Goal: Task Accomplishment & Management: Manage account settings

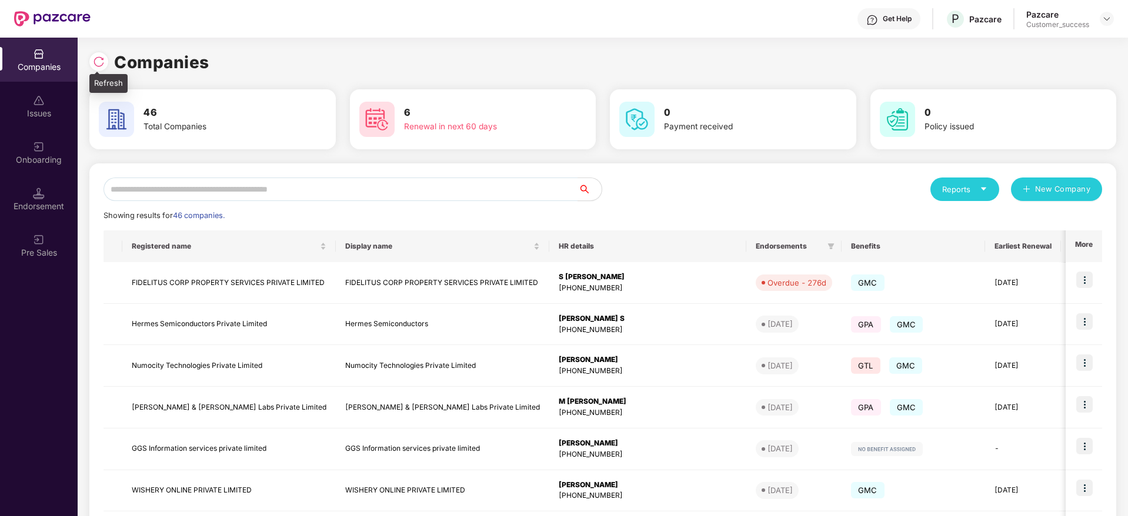
click at [99, 58] on img at bounding box center [99, 62] width 12 height 12
click at [98, 57] on img at bounding box center [99, 62] width 12 height 12
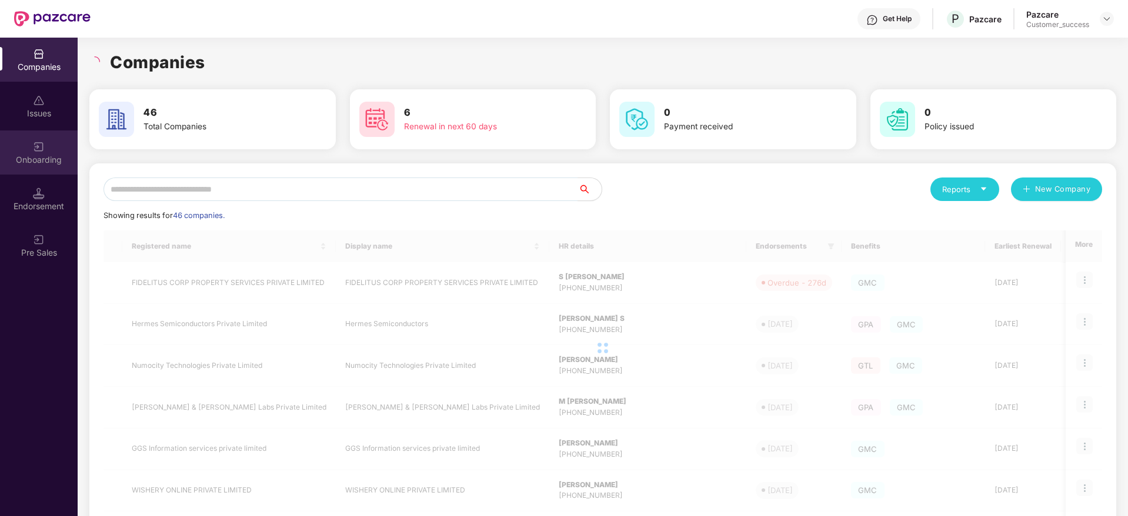
click at [59, 149] on div "Onboarding" at bounding box center [39, 153] width 78 height 44
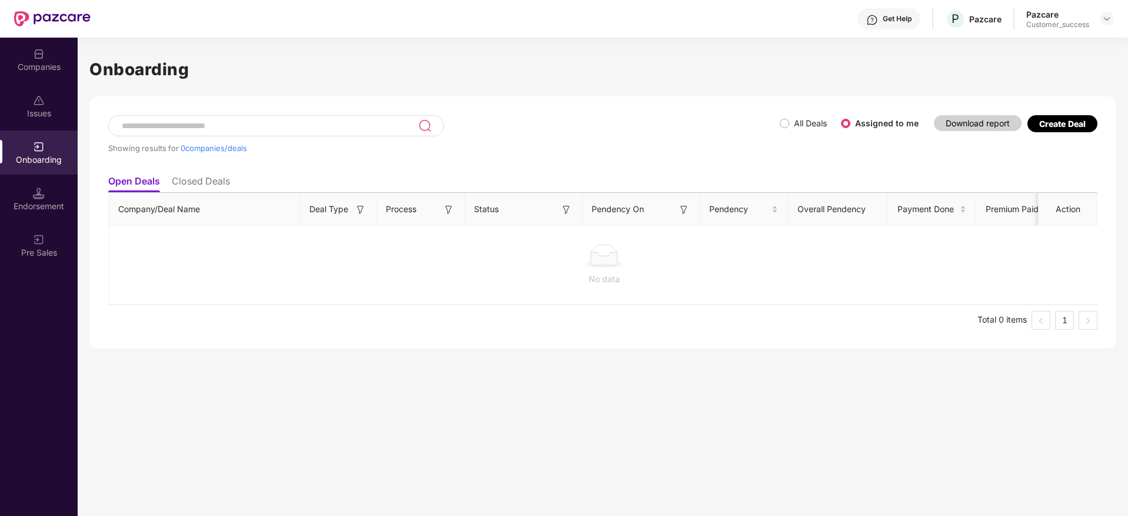
click at [59, 149] on div "Onboarding" at bounding box center [39, 153] width 78 height 44
click at [41, 70] on div "Companies" at bounding box center [39, 67] width 78 height 12
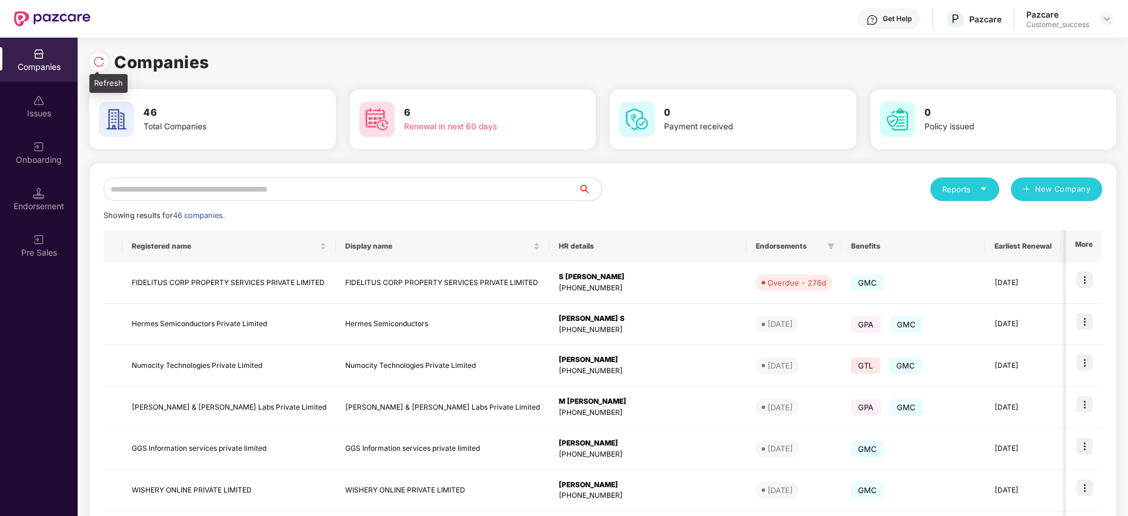
click at [105, 56] on div at bounding box center [98, 61] width 19 height 19
click at [1085, 316] on img at bounding box center [1084, 321] width 16 height 16
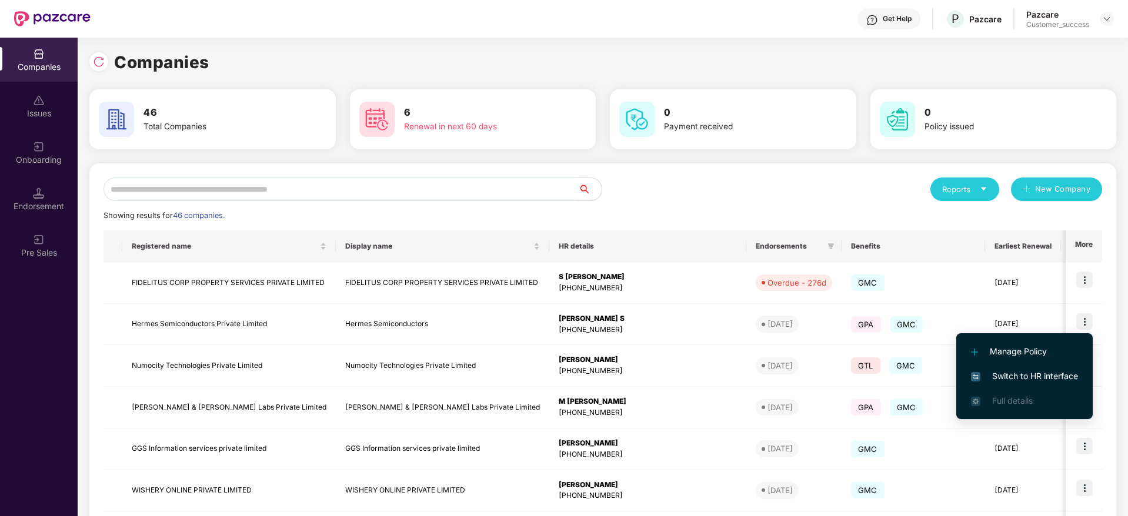
click at [1053, 363] on li "Manage Policy" at bounding box center [1024, 351] width 136 height 25
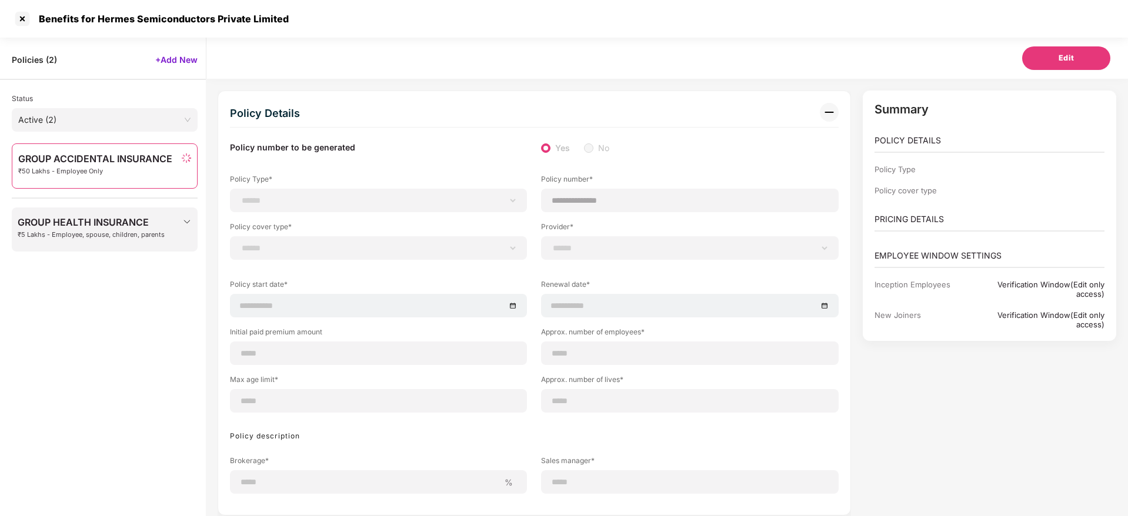
scroll to position [27, 0]
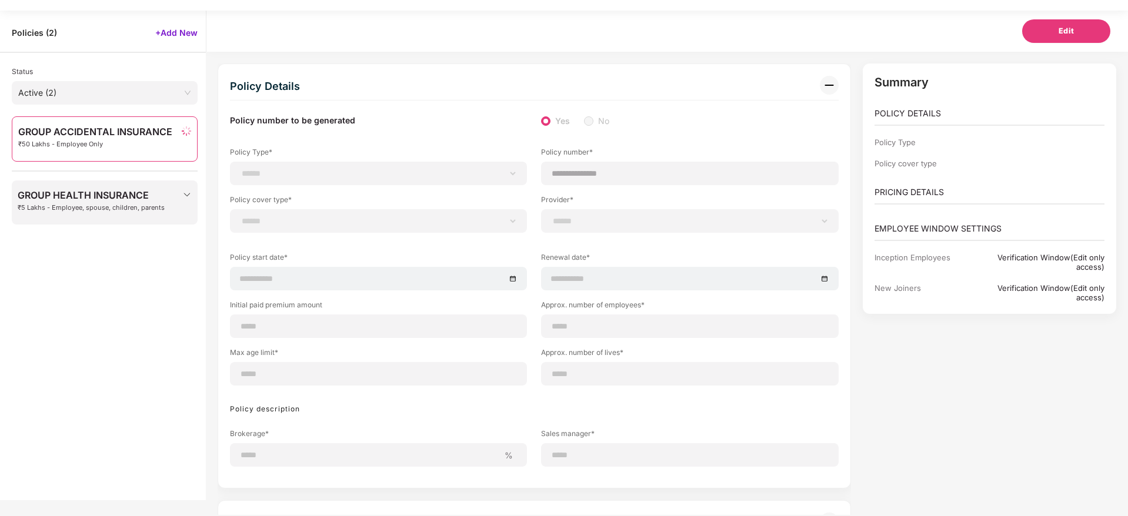
select select "*"
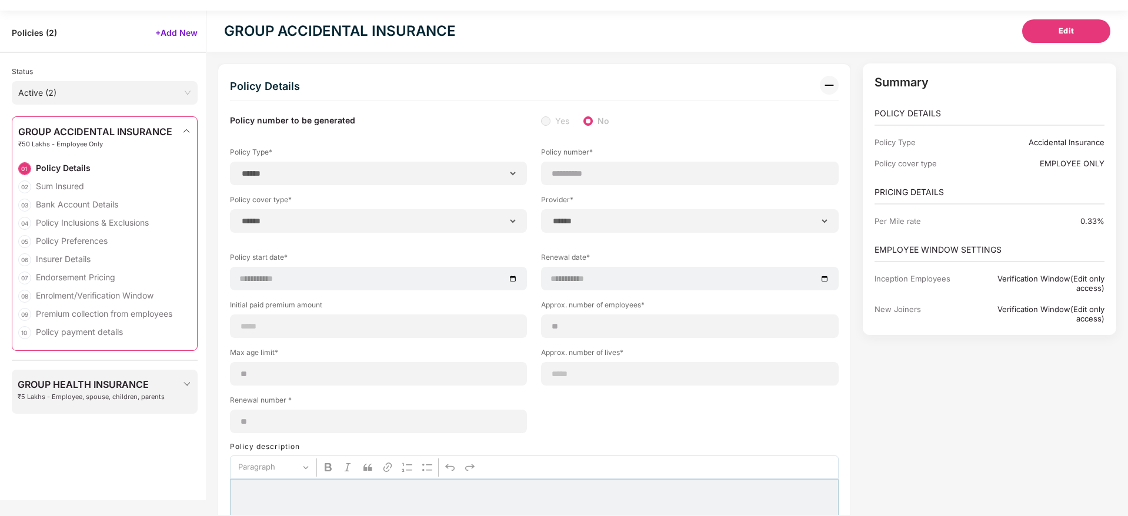
select select "**********"
type input "**********"
select select "**********"
type input "**********"
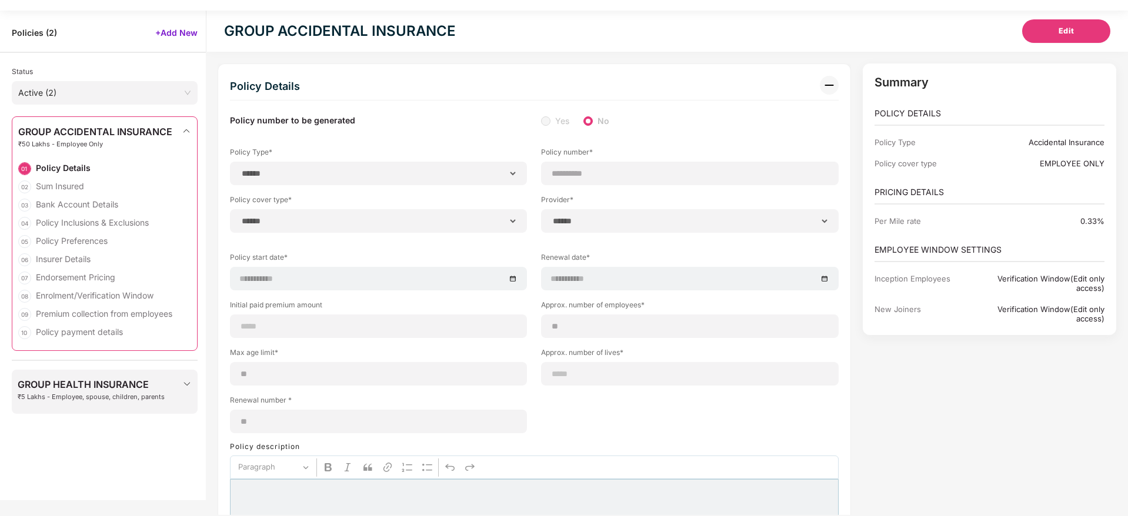
type input "**"
type input "*"
type input "**"
select select "*****"
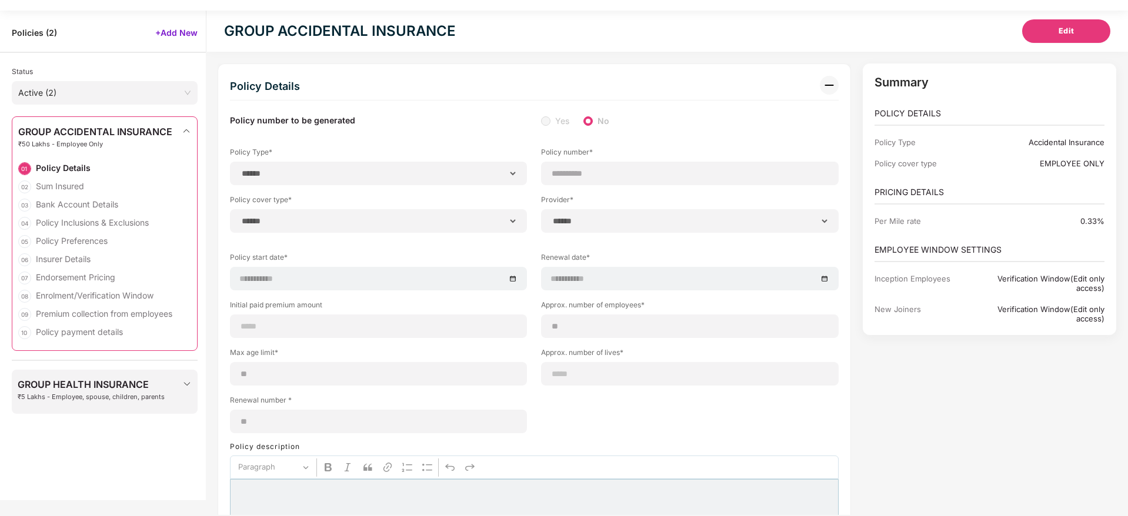
type input "*******"
type input "**********"
select select "******"
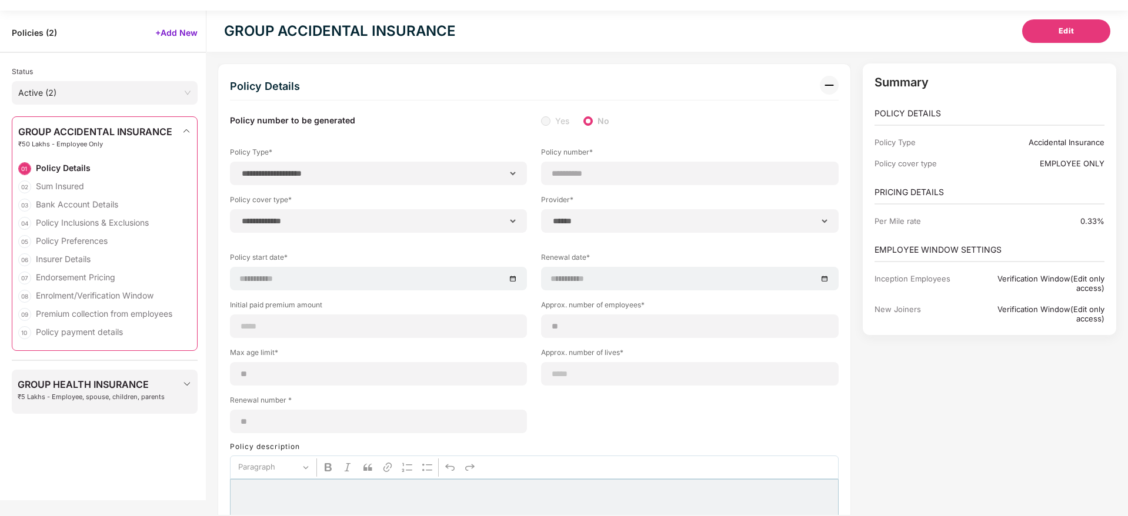
type input "*****"
select select "********"
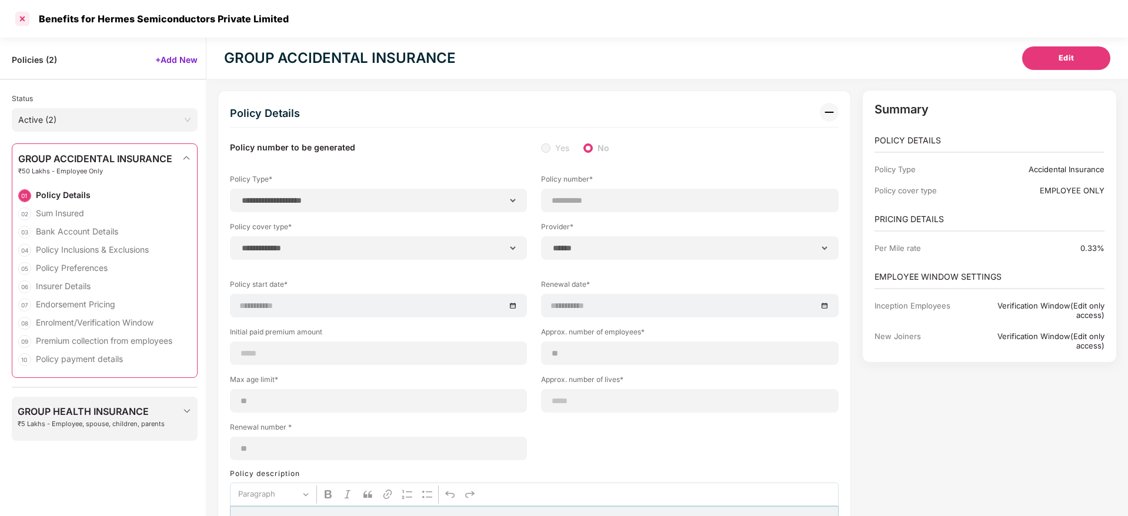
select select "*****"
click at [22, 15] on div at bounding box center [22, 18] width 19 height 19
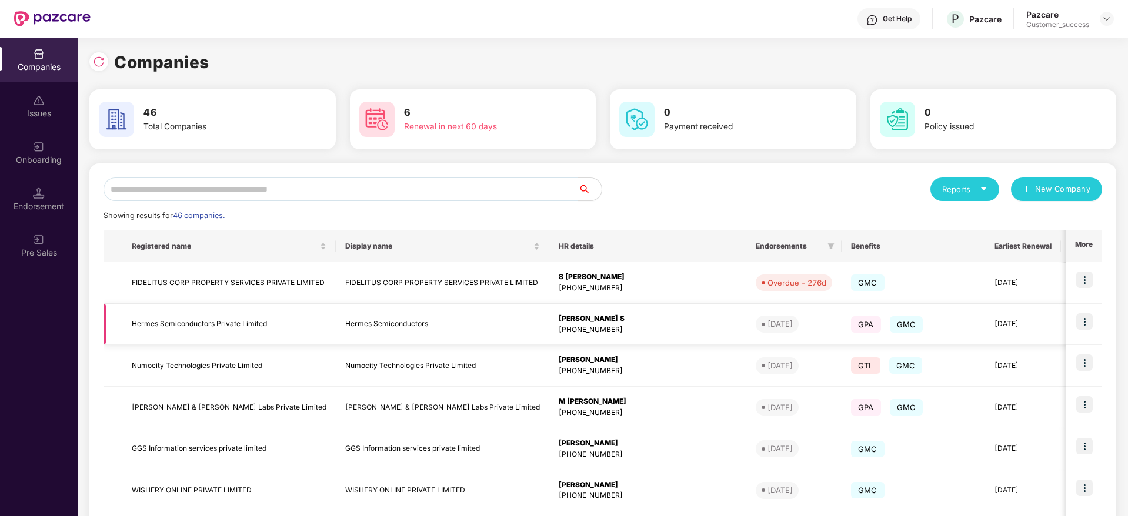
click at [1090, 319] on img at bounding box center [1084, 321] width 16 height 16
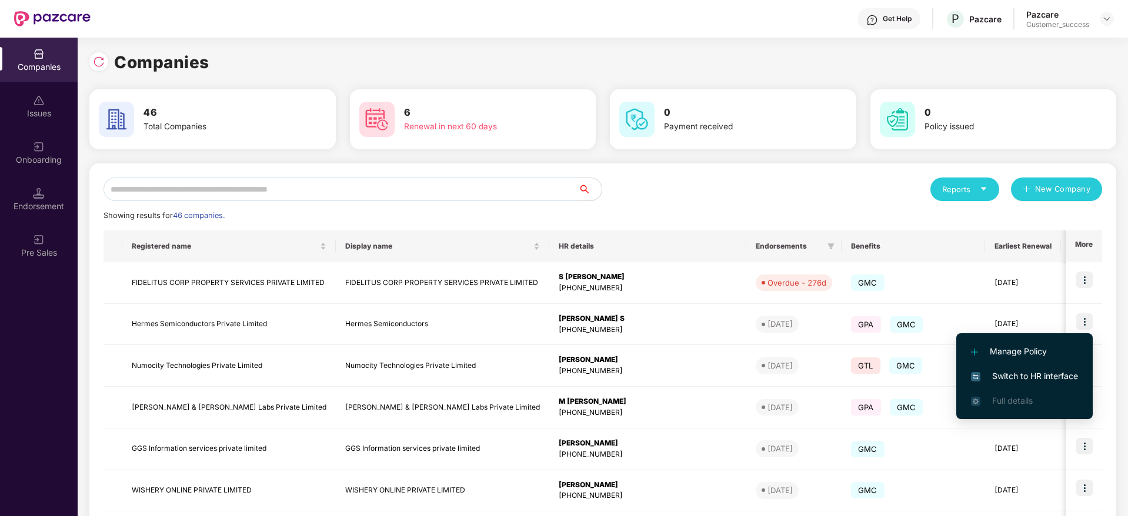
click at [1034, 372] on span "Switch to HR interface" at bounding box center [1024, 376] width 107 height 13
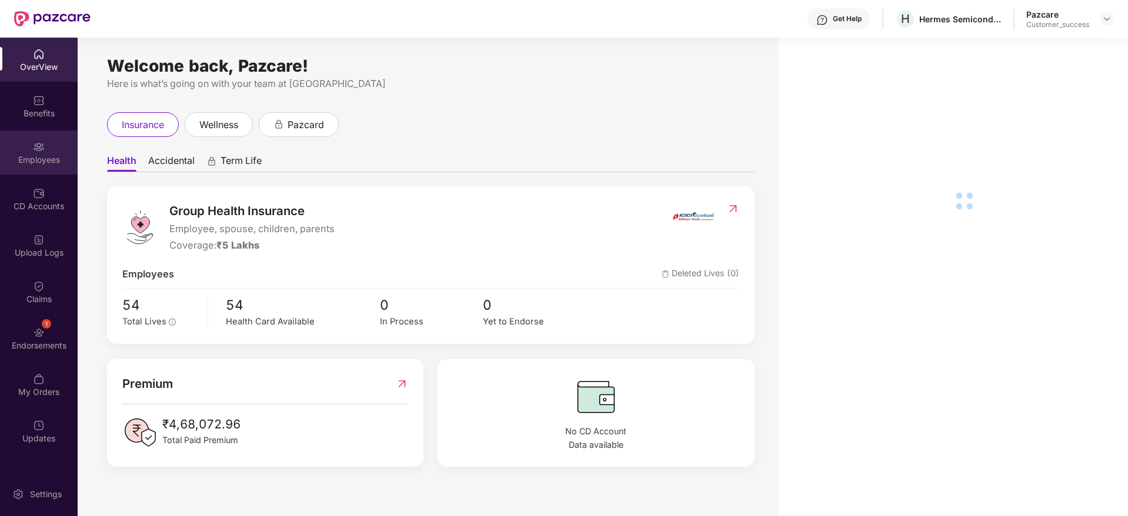
click at [42, 161] on div "Employees" at bounding box center [39, 160] width 78 height 12
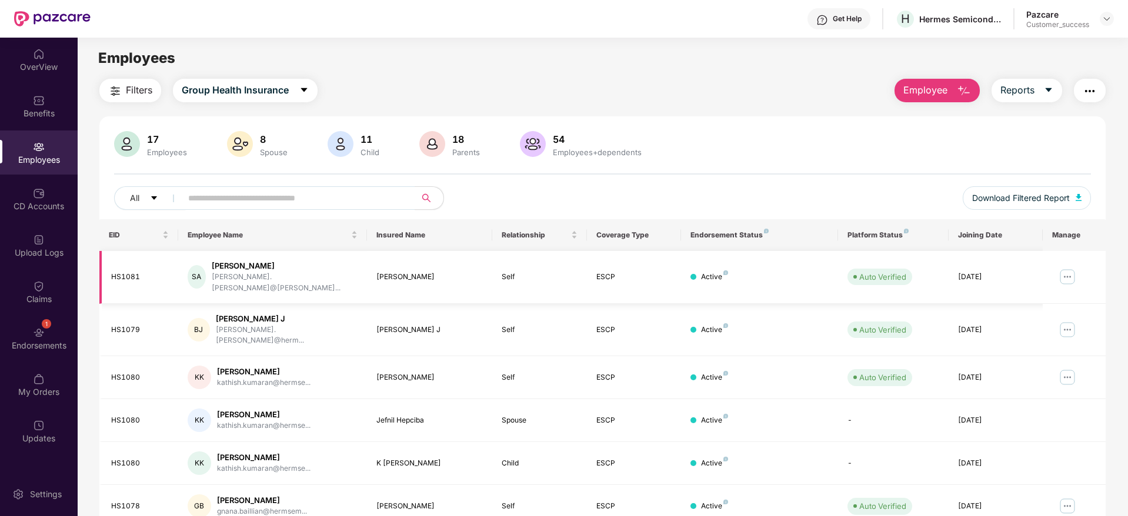
click at [1065, 274] on img at bounding box center [1067, 277] width 19 height 19
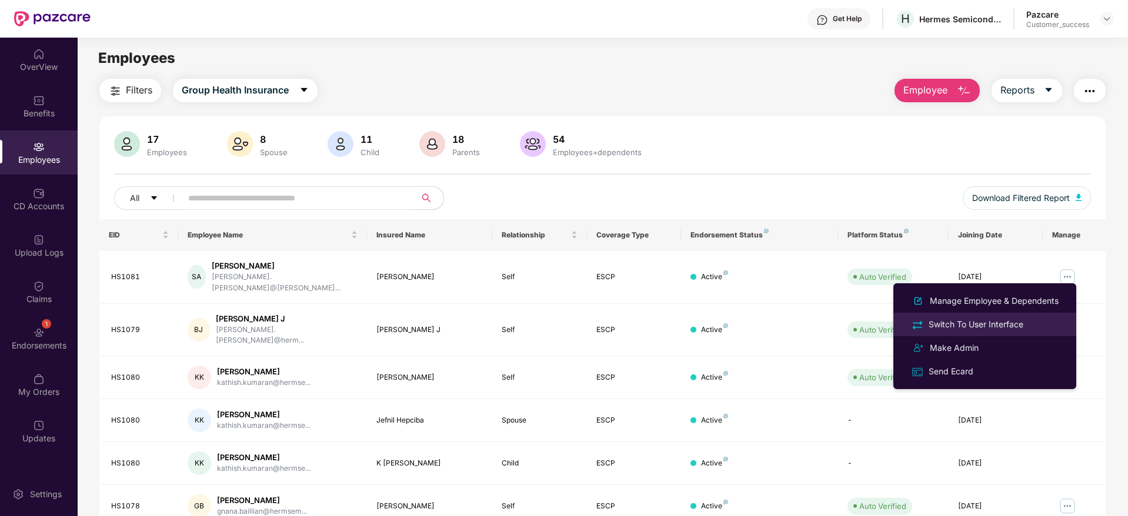
click at [990, 328] on div "Switch To User Interface" at bounding box center [975, 324] width 99 height 13
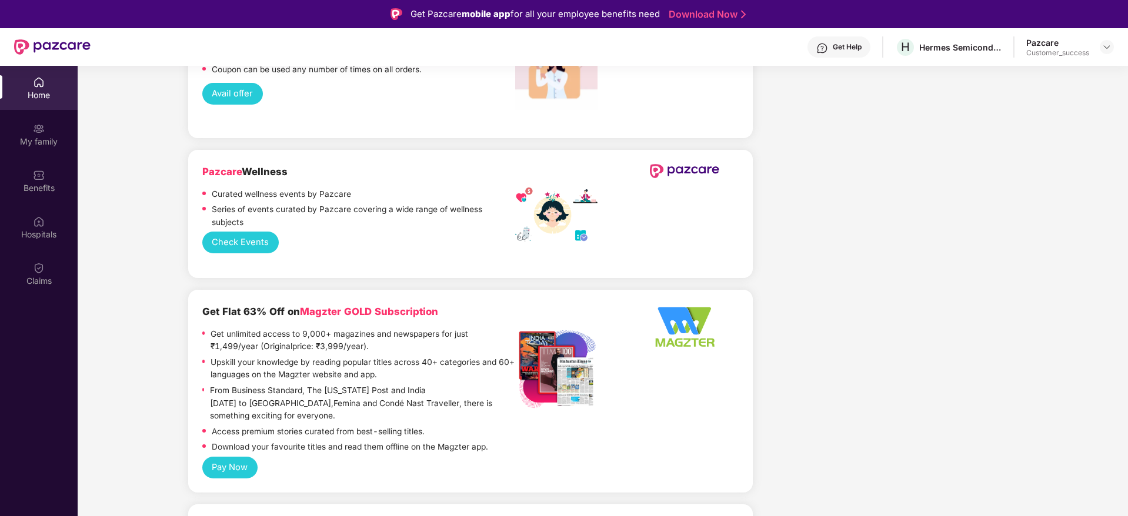
scroll to position [1500, 0]
click at [587, 386] on div "Get Flat 63% Off on Magzter GOLD Subscription Get unlimited access to 9,000+ ma…" at bounding box center [470, 379] width 536 height 153
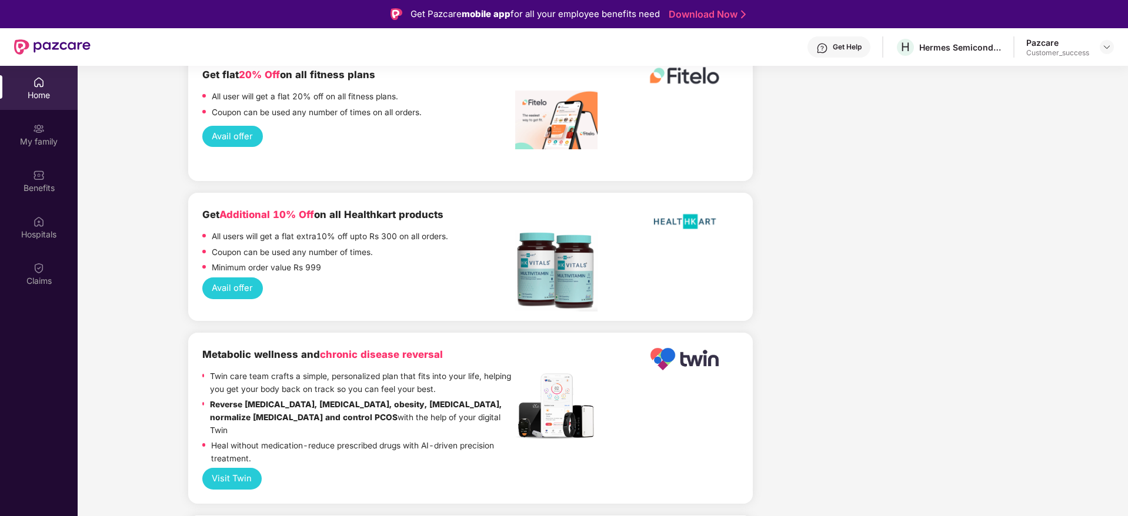
click at [436, 400] on strong "Reverse [MEDICAL_DATA], [MEDICAL_DATA], obesity, [MEDICAL_DATA], normalize [MED…" at bounding box center [356, 411] width 292 height 22
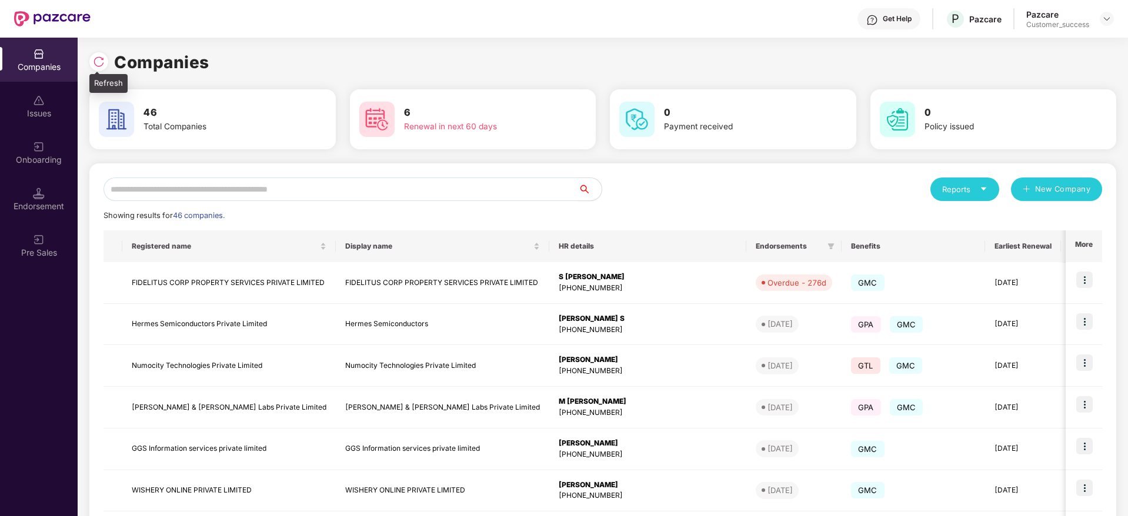
click at [99, 57] on img at bounding box center [99, 62] width 12 height 12
click at [99, 66] on img at bounding box center [99, 62] width 12 height 12
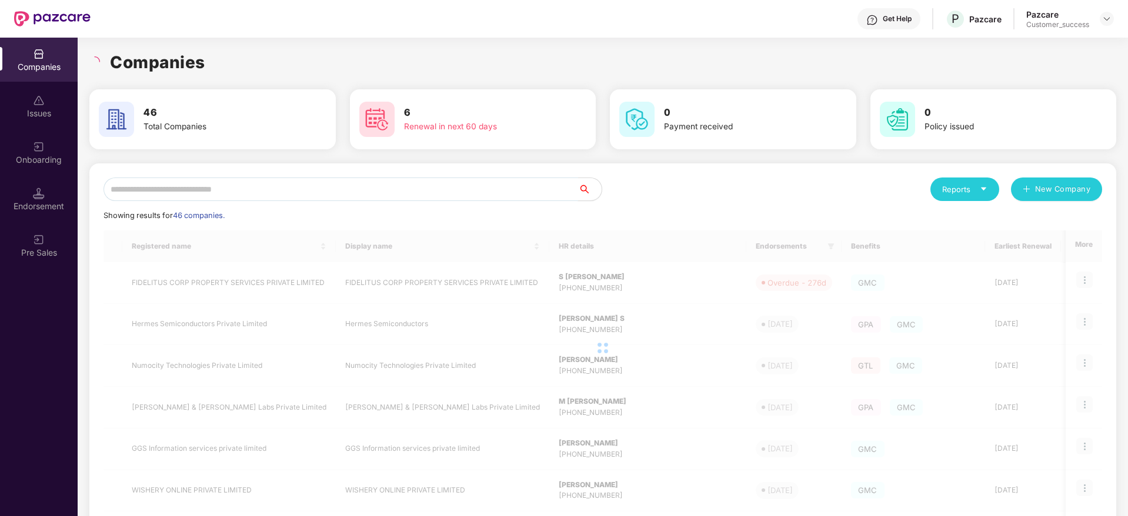
click at [372, 188] on input "text" at bounding box center [341, 190] width 475 height 24
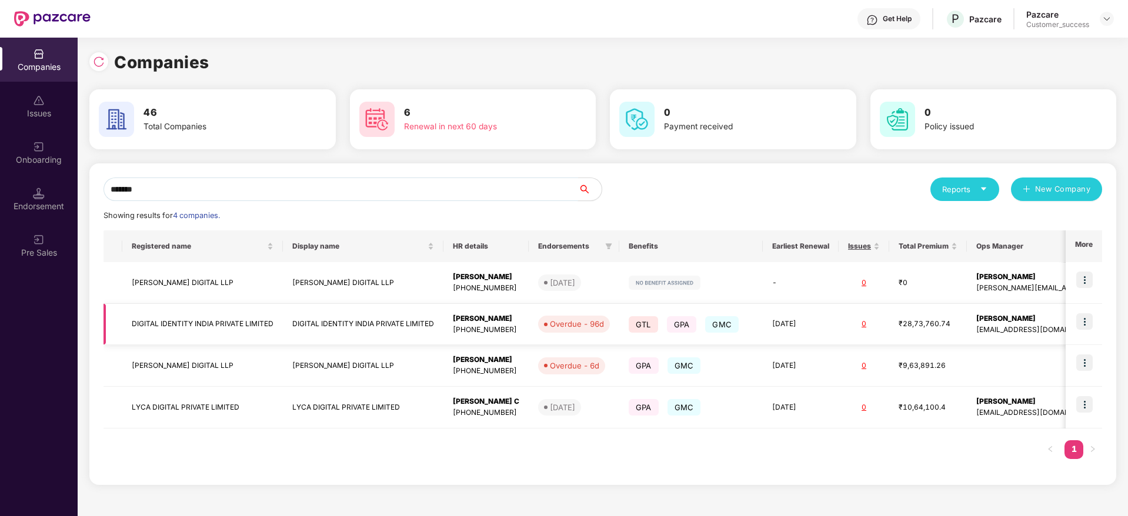
type input "*******"
click at [1079, 322] on img at bounding box center [1084, 321] width 16 height 16
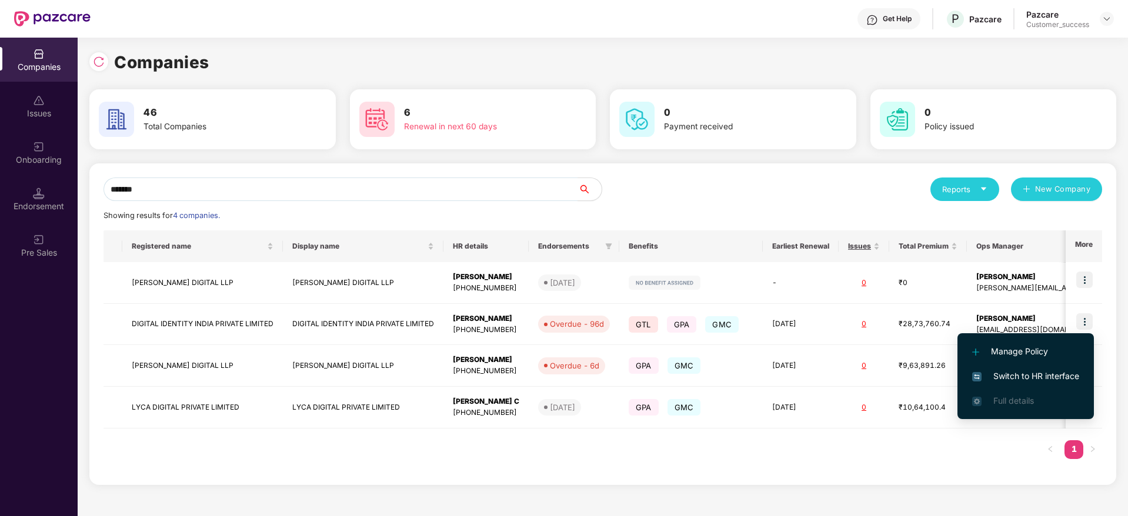
click at [1031, 378] on span "Switch to HR interface" at bounding box center [1025, 376] width 107 height 13
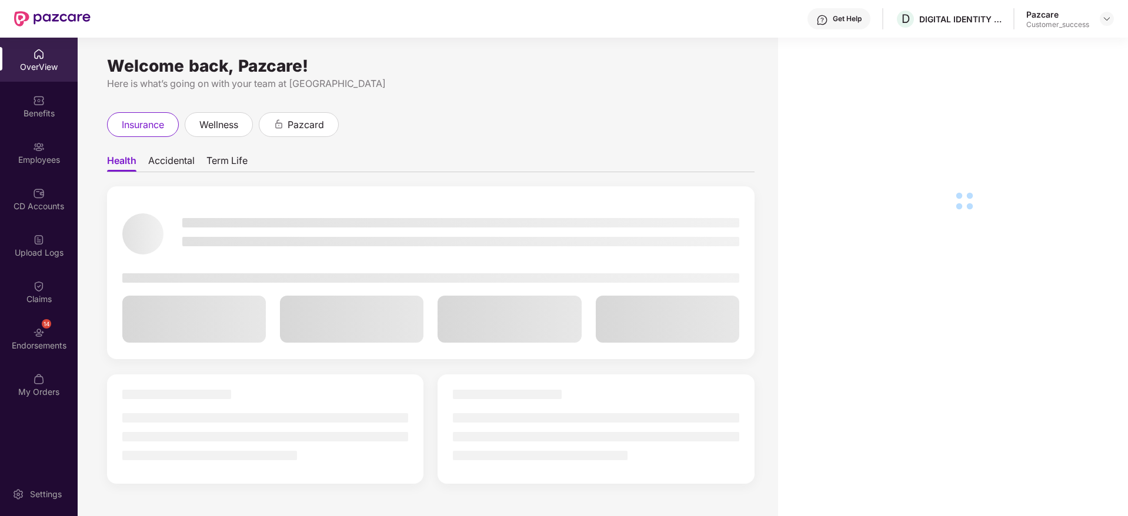
click at [25, 150] on div "Employees" at bounding box center [39, 153] width 78 height 44
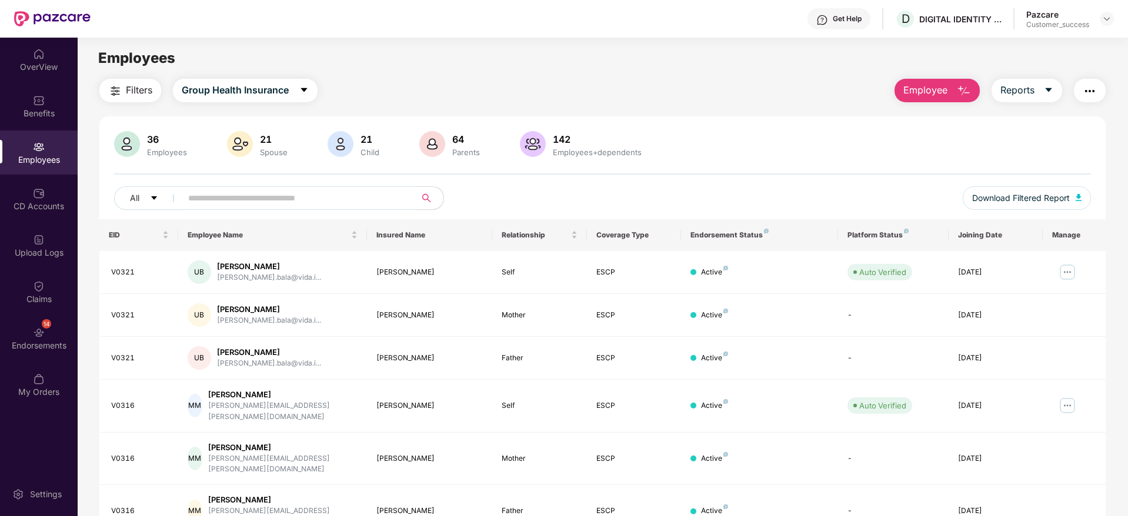
click at [328, 193] on input "text" at bounding box center [293, 198] width 211 height 18
paste input "*****"
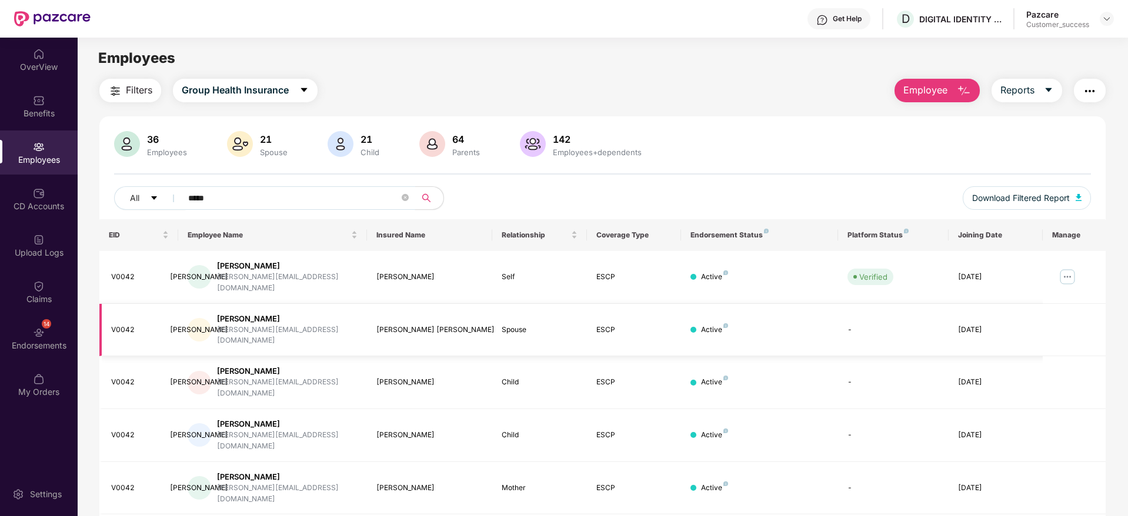
type input "*****"
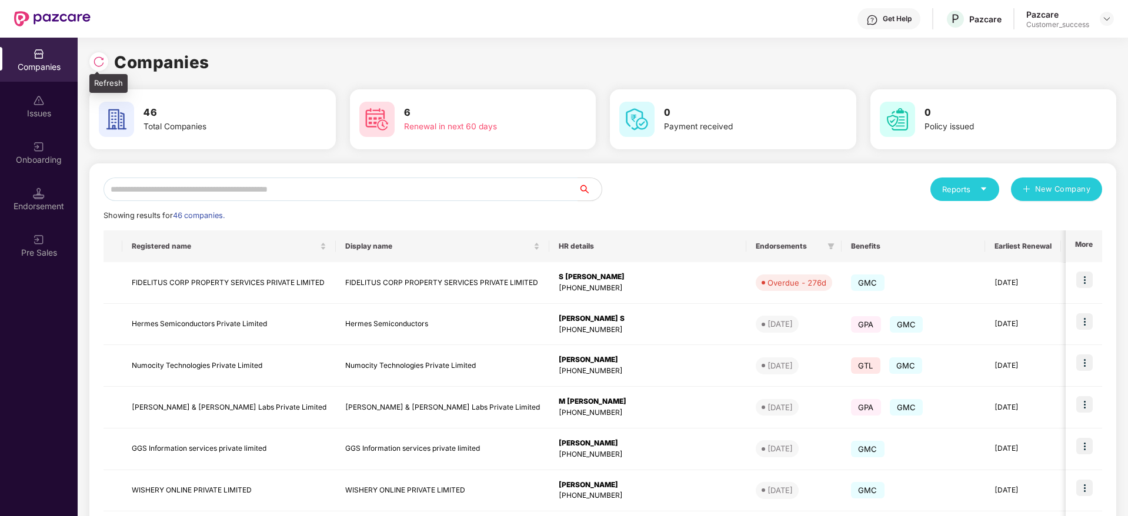
click at [92, 55] on div at bounding box center [98, 61] width 19 height 19
click at [42, 173] on div "Onboarding" at bounding box center [39, 153] width 78 height 44
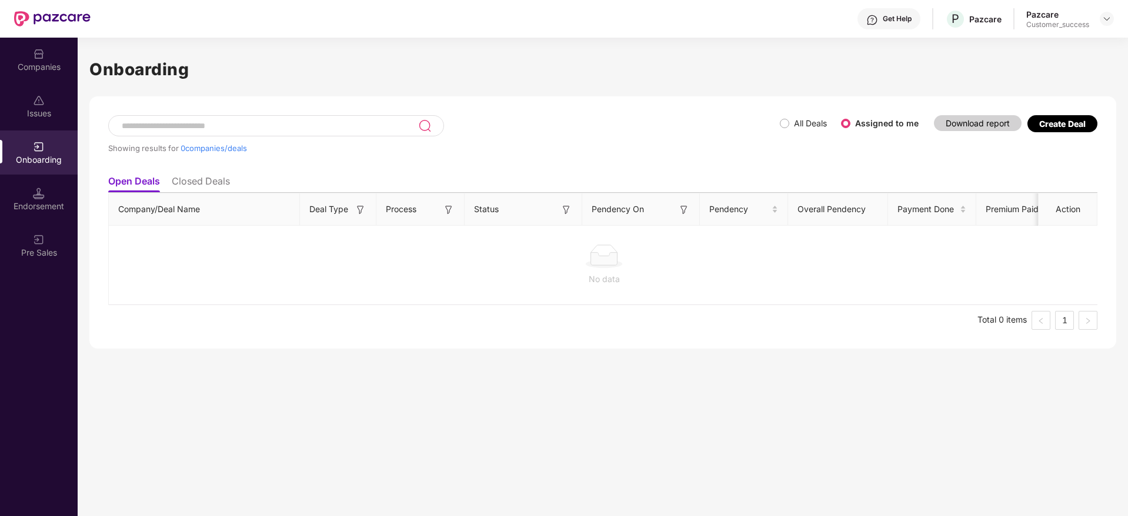
click at [42, 69] on div "Companies" at bounding box center [39, 67] width 78 height 12
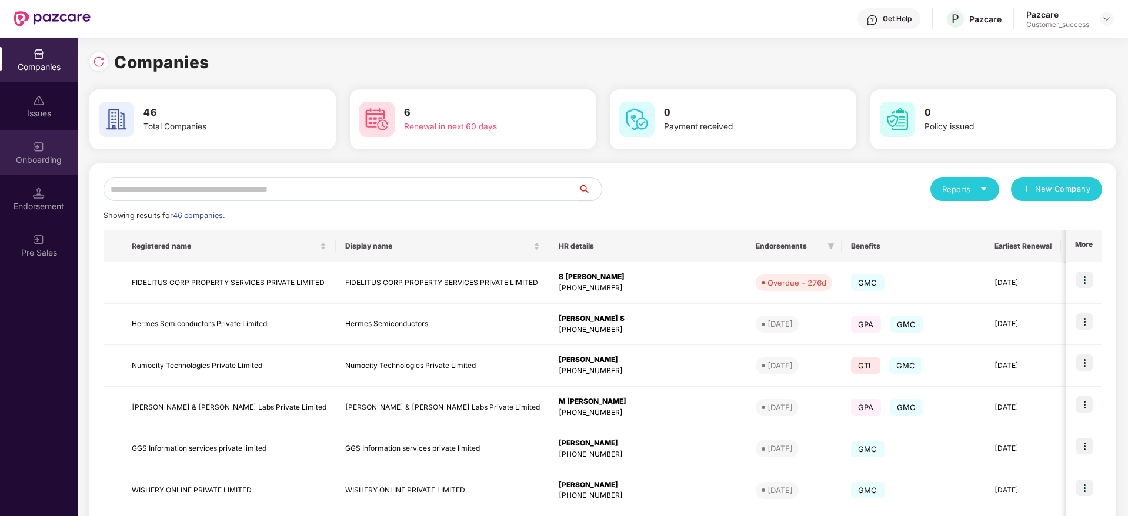
click at [62, 165] on div "Onboarding" at bounding box center [39, 153] width 78 height 44
click at [92, 61] on div at bounding box center [98, 61] width 19 height 19
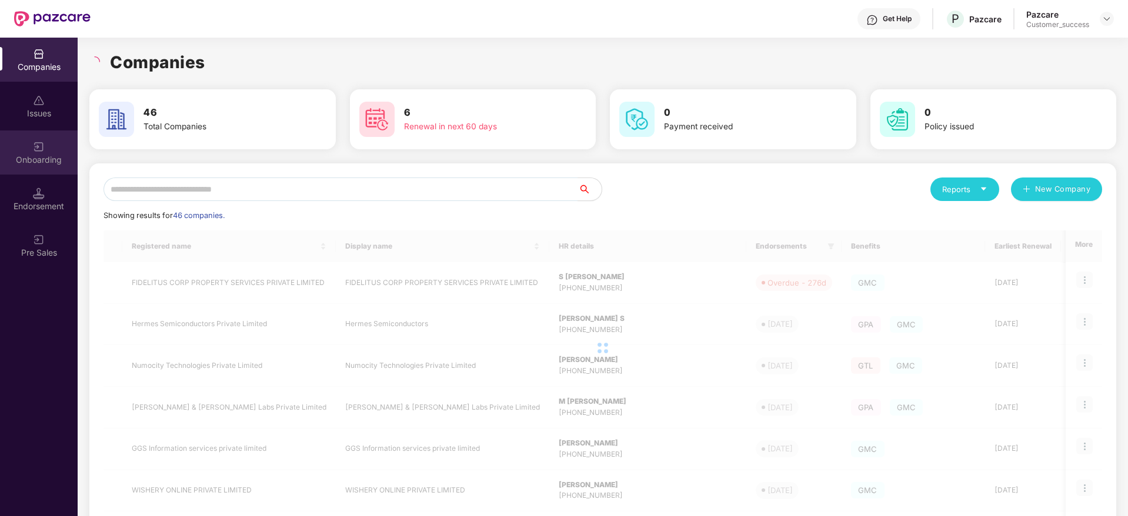
click at [48, 165] on div "Onboarding" at bounding box center [39, 160] width 78 height 12
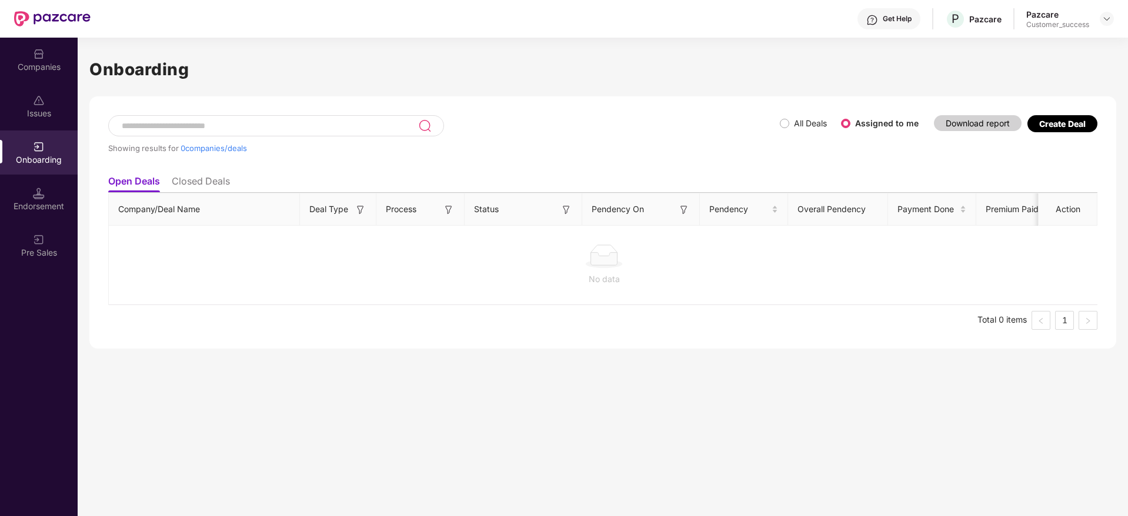
click at [34, 79] on div "Companies" at bounding box center [39, 60] width 78 height 44
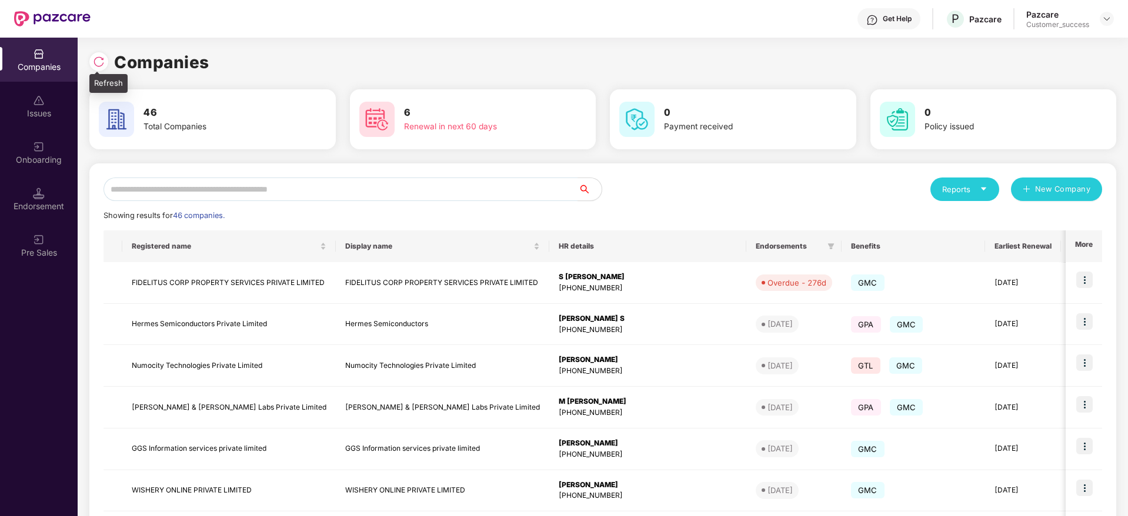
click at [101, 56] on img at bounding box center [99, 62] width 12 height 12
click at [101, 62] on img at bounding box center [99, 62] width 12 height 12
click at [99, 66] on img at bounding box center [99, 62] width 12 height 12
click at [101, 60] on img at bounding box center [99, 62] width 12 height 12
drag, startPoint x: 219, startPoint y: 67, endPoint x: 99, endPoint y: 63, distance: 120.0
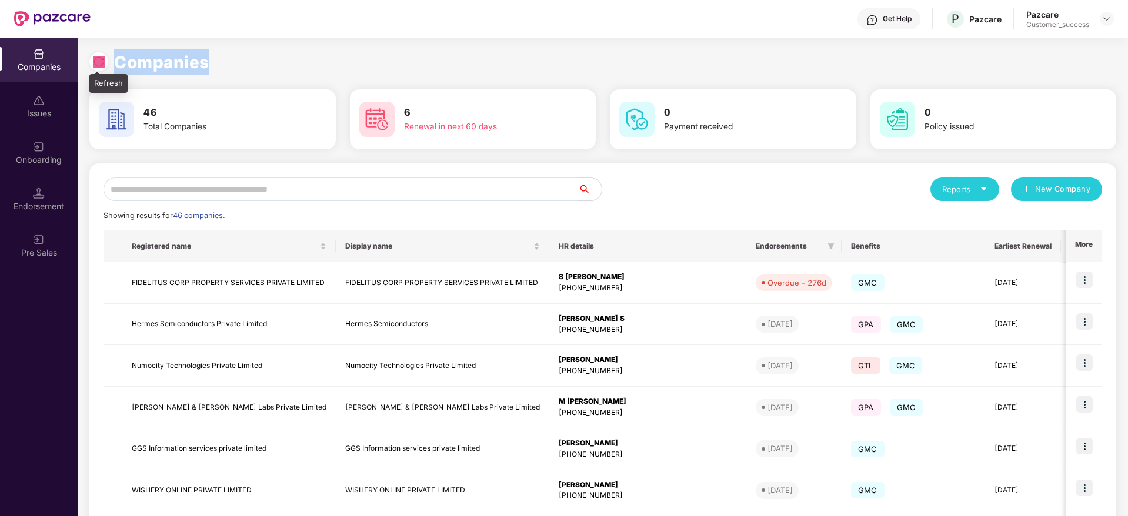
click at [99, 63] on div "Companies" at bounding box center [602, 62] width 1027 height 26
click at [99, 63] on img at bounding box center [99, 62] width 12 height 12
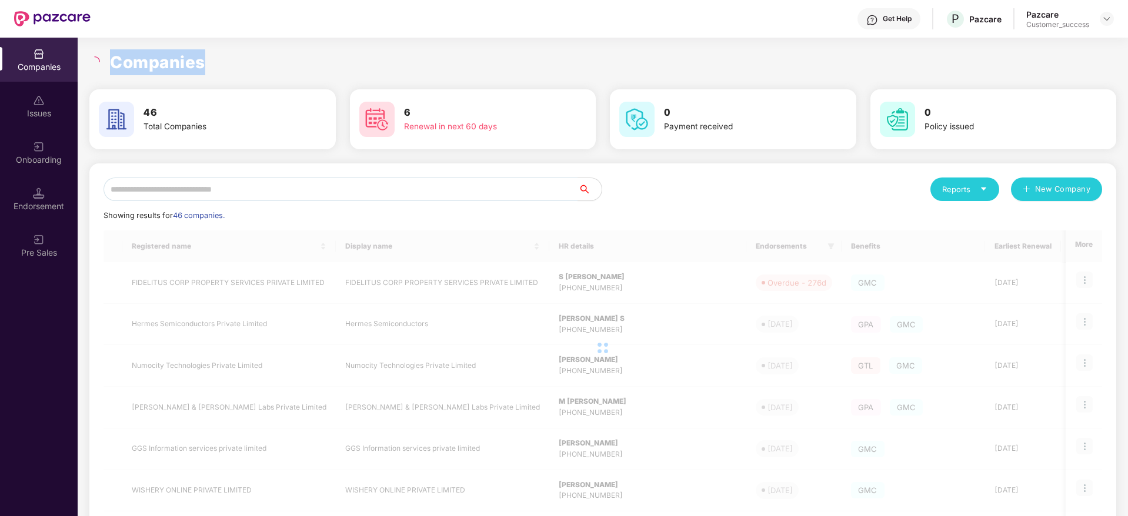
click at [160, 60] on h1 "Companies" at bounding box center [157, 62] width 95 height 26
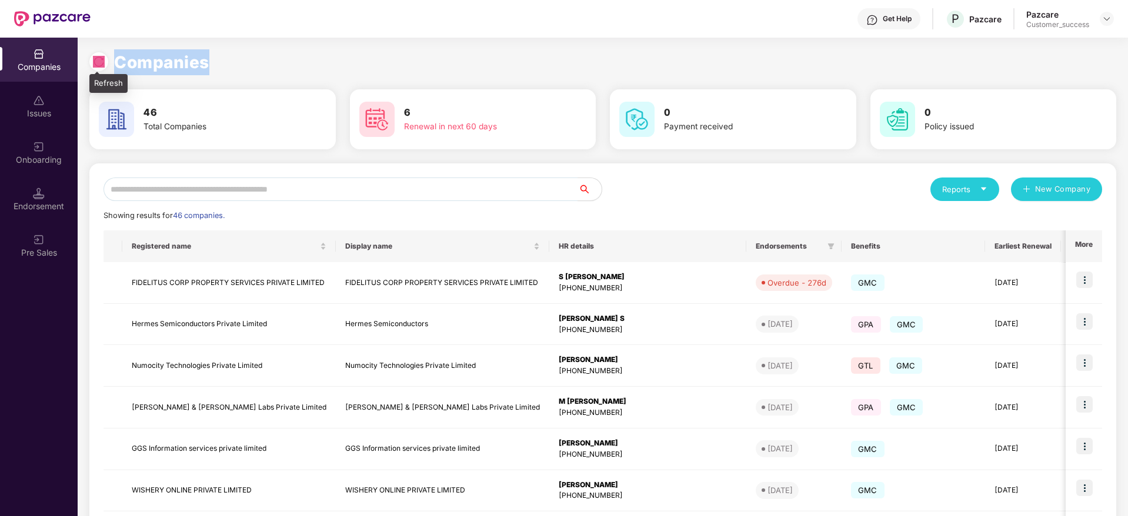
drag, startPoint x: 212, startPoint y: 61, endPoint x: 96, endPoint y: 58, distance: 115.9
click at [96, 58] on div "Companies" at bounding box center [602, 62] width 1027 height 26
click at [96, 58] on img at bounding box center [99, 62] width 12 height 12
click at [151, 67] on h1 "Companies" at bounding box center [161, 62] width 95 height 26
drag, startPoint x: 212, startPoint y: 61, endPoint x: 95, endPoint y: 66, distance: 116.6
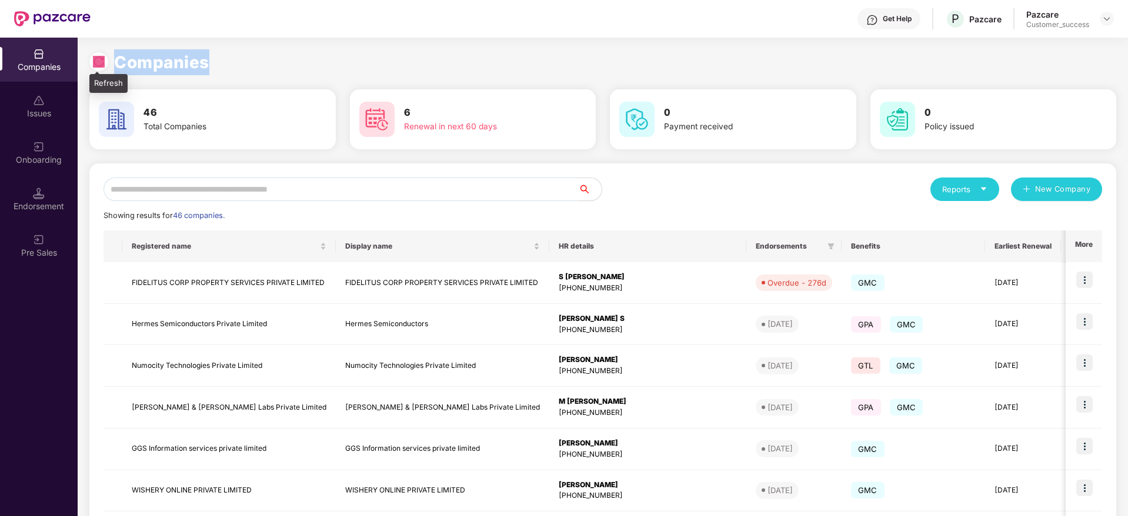
click at [95, 66] on div "Companies" at bounding box center [602, 62] width 1027 height 26
click at [95, 66] on img at bounding box center [99, 62] width 12 height 12
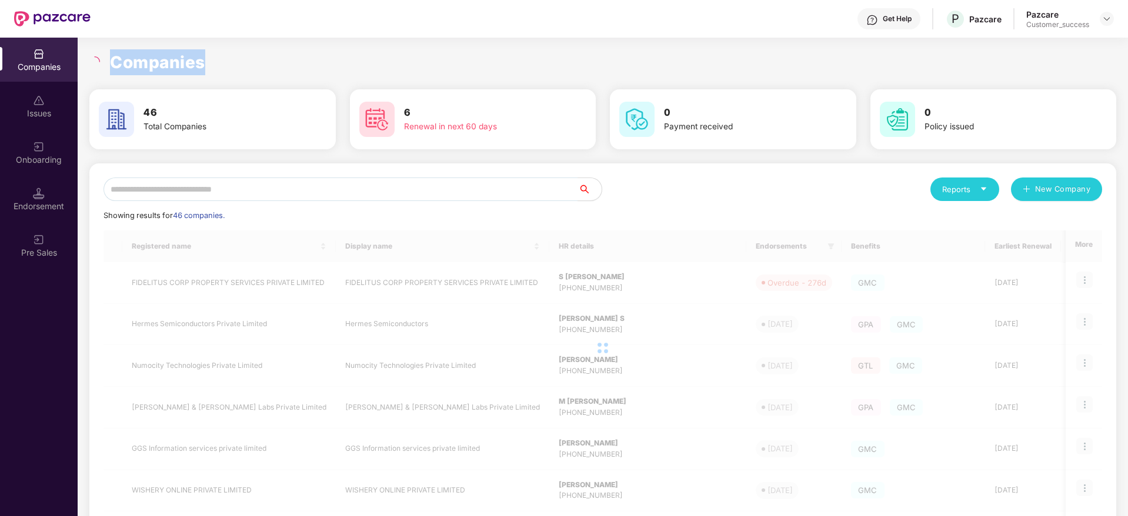
click at [169, 66] on h1 "Companies" at bounding box center [157, 62] width 95 height 26
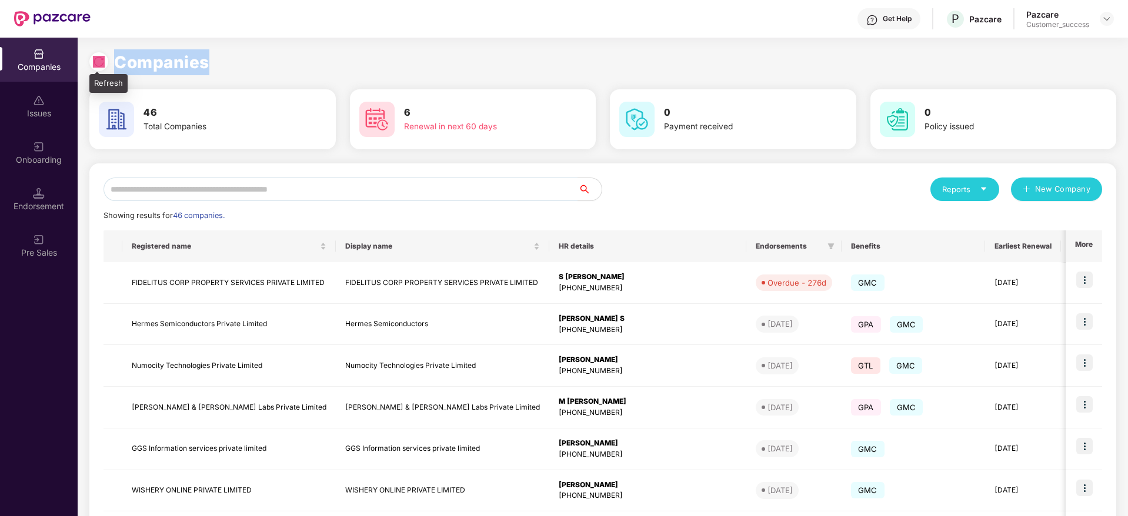
drag, startPoint x: 226, startPoint y: 58, endPoint x: 95, endPoint y: 60, distance: 131.2
click at [95, 60] on div "Companies" at bounding box center [602, 62] width 1027 height 26
click at [95, 60] on img at bounding box center [99, 62] width 12 height 12
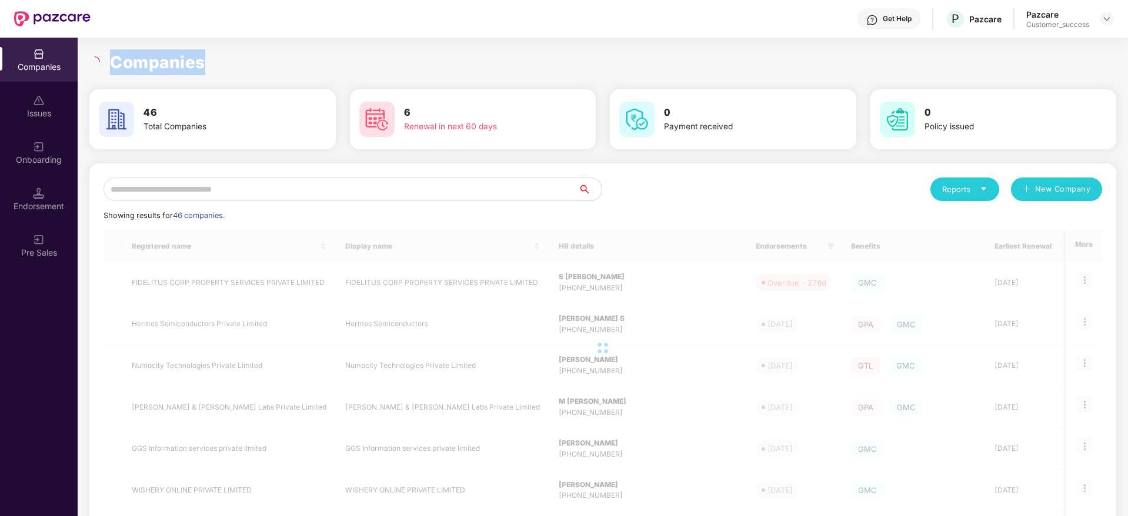
click at [143, 66] on h1 "Companies" at bounding box center [157, 62] width 95 height 26
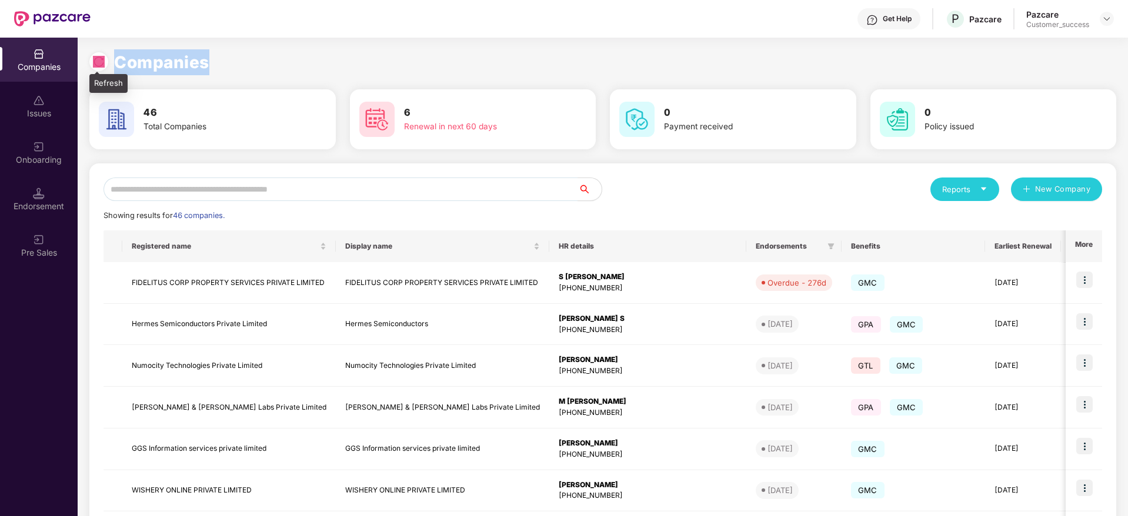
drag, startPoint x: 232, startPoint y: 59, endPoint x: 99, endPoint y: 62, distance: 132.9
click at [99, 62] on div "Companies" at bounding box center [602, 62] width 1027 height 26
click at [99, 62] on img at bounding box center [99, 62] width 12 height 12
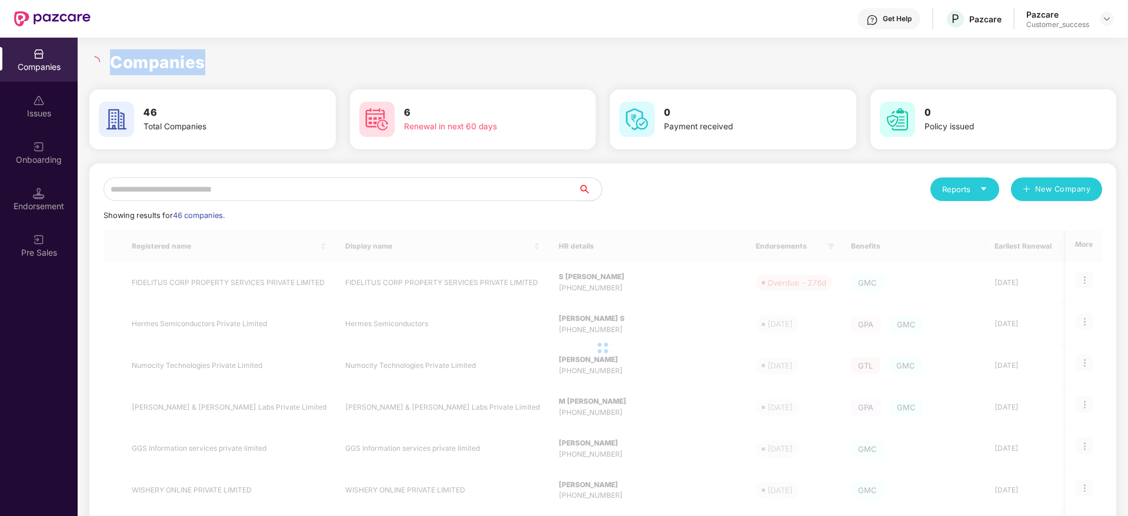
click at [141, 59] on h1 "Companies" at bounding box center [157, 62] width 95 height 26
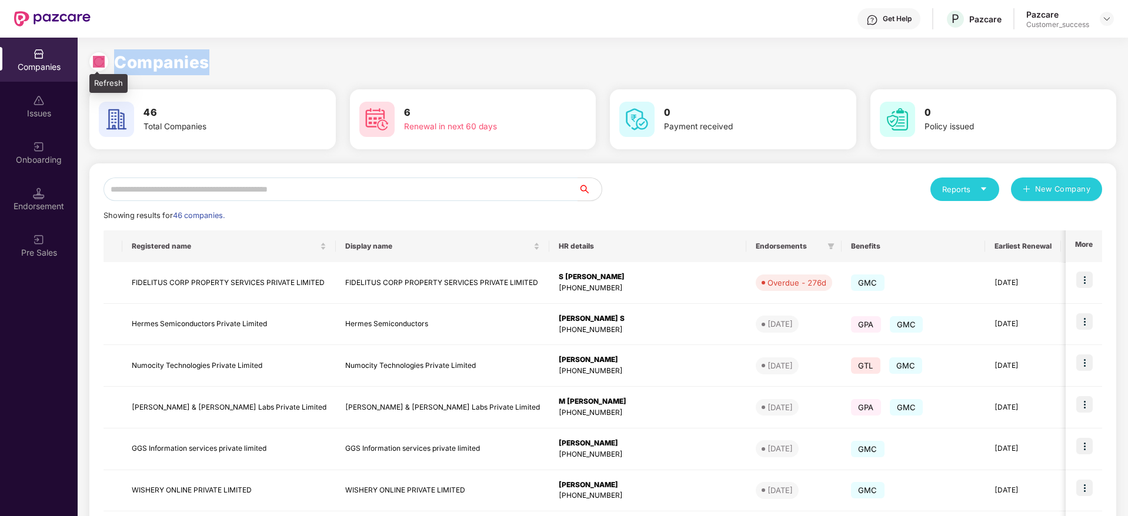
drag, startPoint x: 216, startPoint y: 68, endPoint x: 99, endPoint y: 65, distance: 117.1
click at [99, 65] on div "Companies" at bounding box center [602, 62] width 1027 height 26
click at [99, 65] on img at bounding box center [99, 62] width 12 height 12
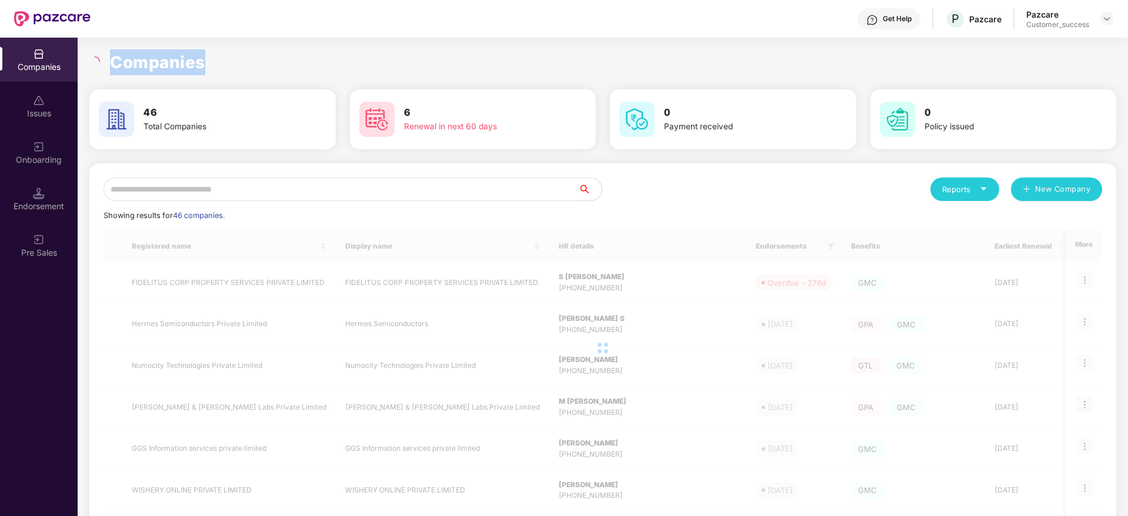
click at [183, 65] on h1 "Companies" at bounding box center [157, 62] width 95 height 26
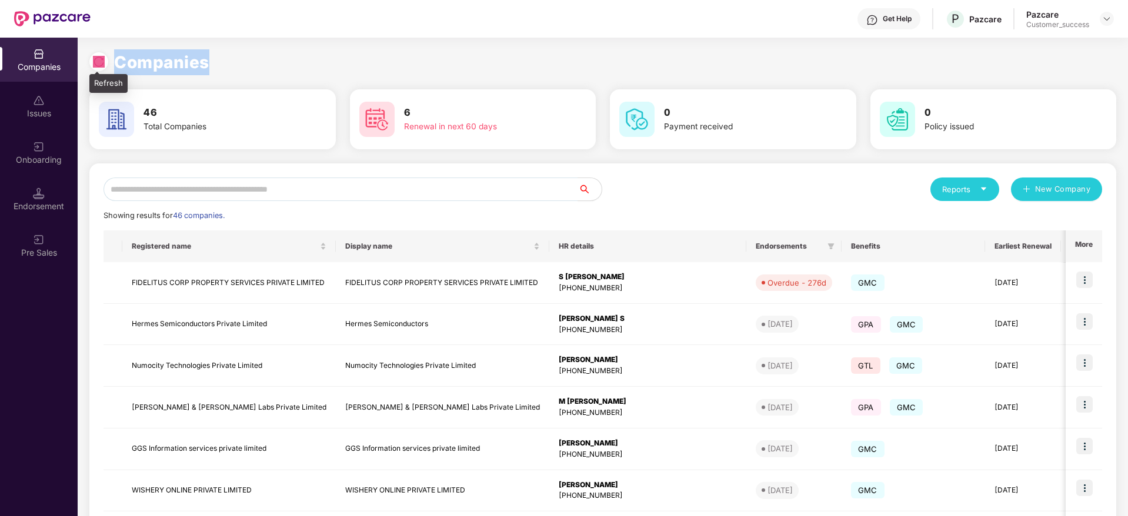
drag, startPoint x: 217, startPoint y: 62, endPoint x: 91, endPoint y: 59, distance: 125.9
click at [91, 59] on div "Companies" at bounding box center [602, 62] width 1027 height 26
click at [91, 59] on div at bounding box center [98, 61] width 19 height 19
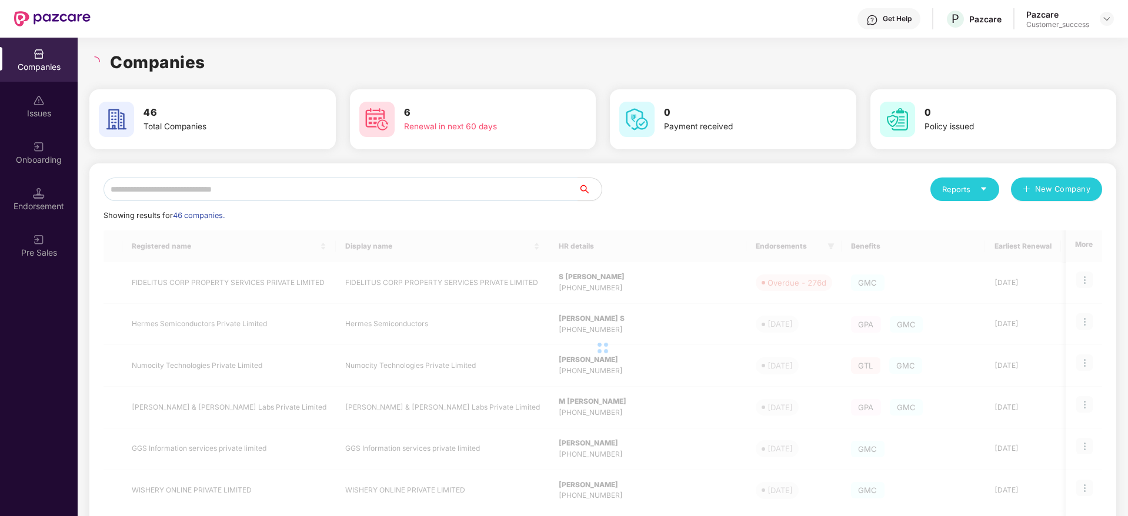
click at [142, 66] on h1 "Companies" at bounding box center [157, 62] width 95 height 26
